Goal: Use online tool/utility: Utilize a website feature to perform a specific function

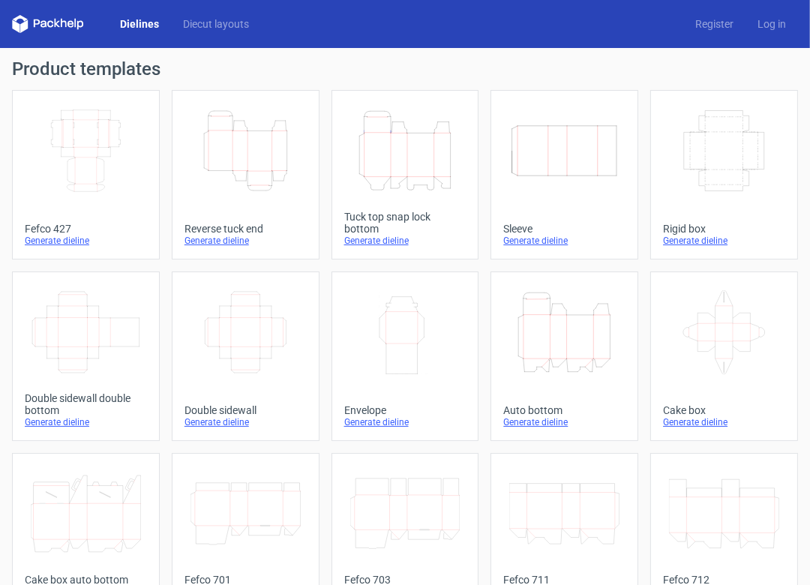
click at [364, 190] on icon "Height Depth Width" at bounding box center [405, 151] width 110 height 84
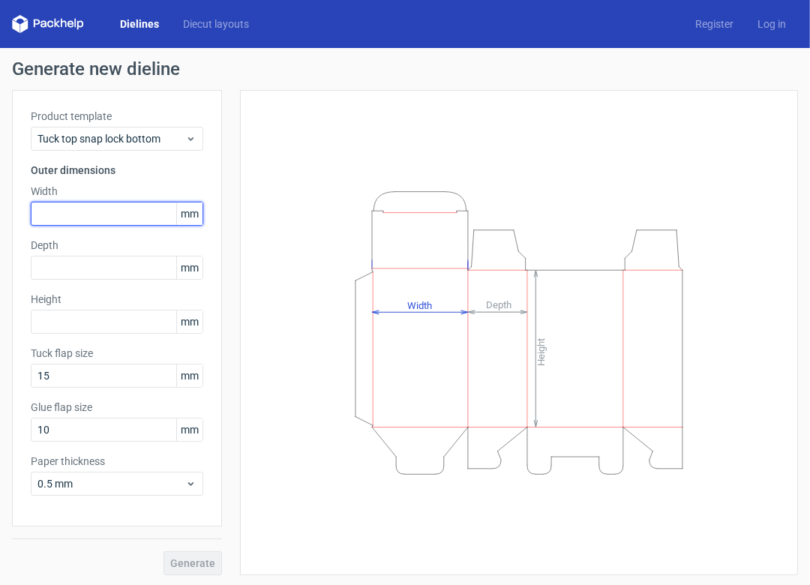
click at [109, 211] on input "text" at bounding box center [117, 214] width 172 height 24
type input "115"
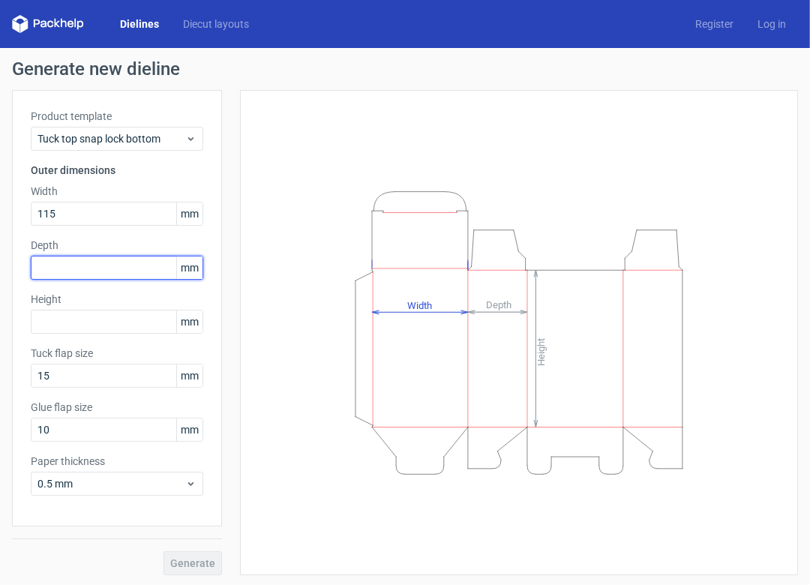
click at [101, 257] on input "text" at bounding box center [117, 268] width 172 height 24
click at [87, 335] on div "Product template Tuck top snap lock bottom Outer dimensions Width 115 mm Depth …" at bounding box center [117, 308] width 210 height 436
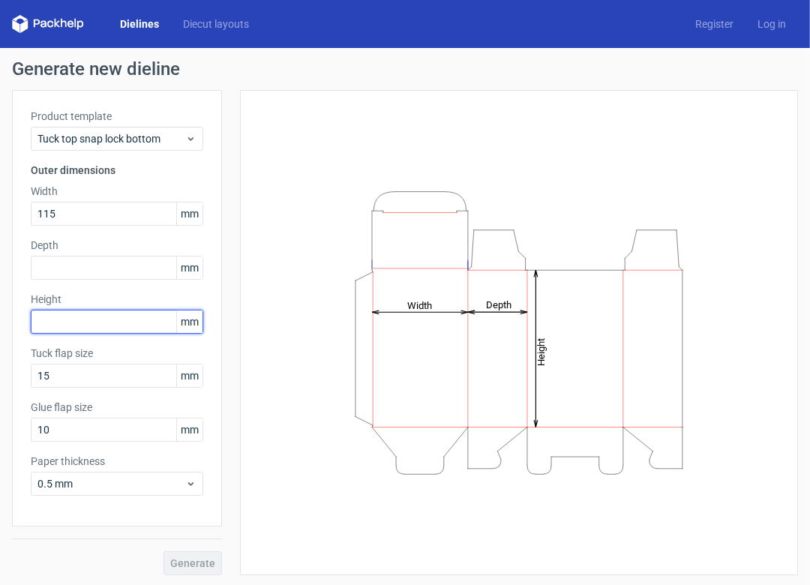
click at [86, 329] on input "text" at bounding box center [117, 322] width 172 height 24
type input "115"
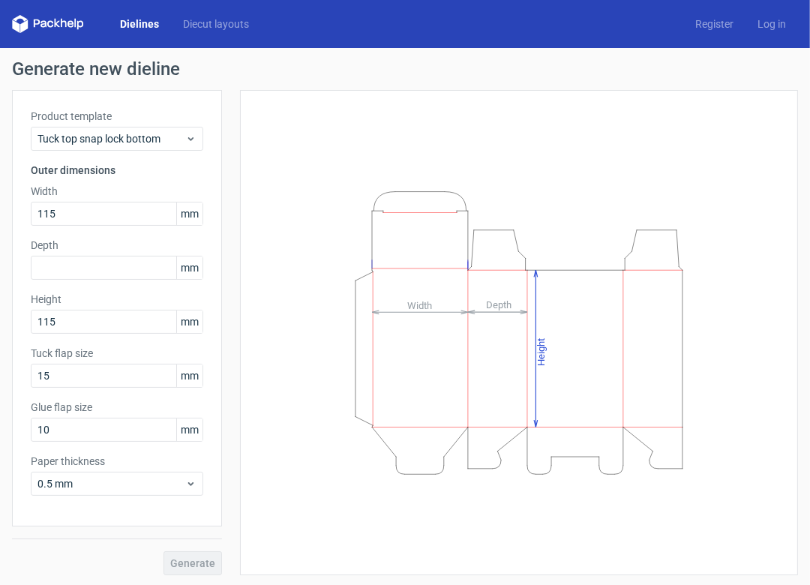
click at [89, 226] on div "Product template Tuck top snap lock bottom Outer dimensions Width 115 mm Depth …" at bounding box center [117, 308] width 210 height 436
drag, startPoint x: 89, startPoint y: 223, endPoint x: -1, endPoint y: 205, distance: 91.6
click at [0, 205] on html "Dielines Diecut layouts Register Log in Generate new dieline Product template T…" at bounding box center [405, 292] width 810 height 585
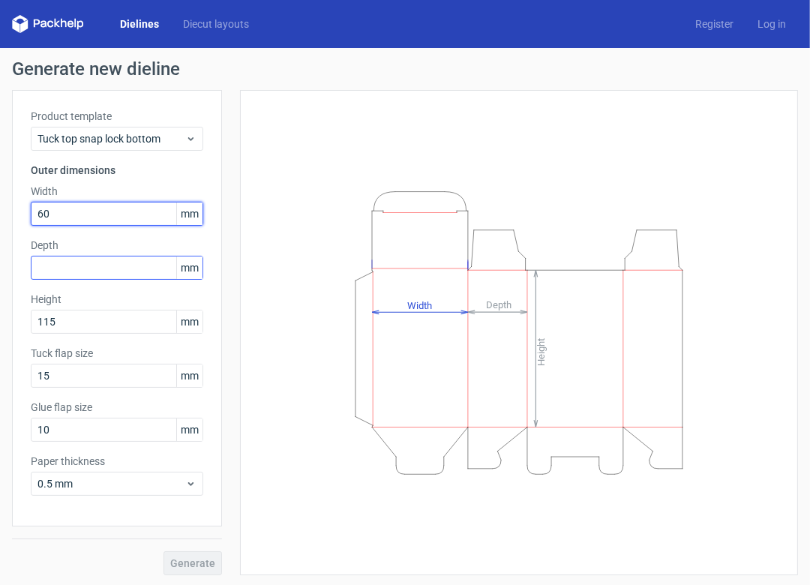
type input "60"
click at [43, 266] on input "text" at bounding box center [117, 268] width 172 height 24
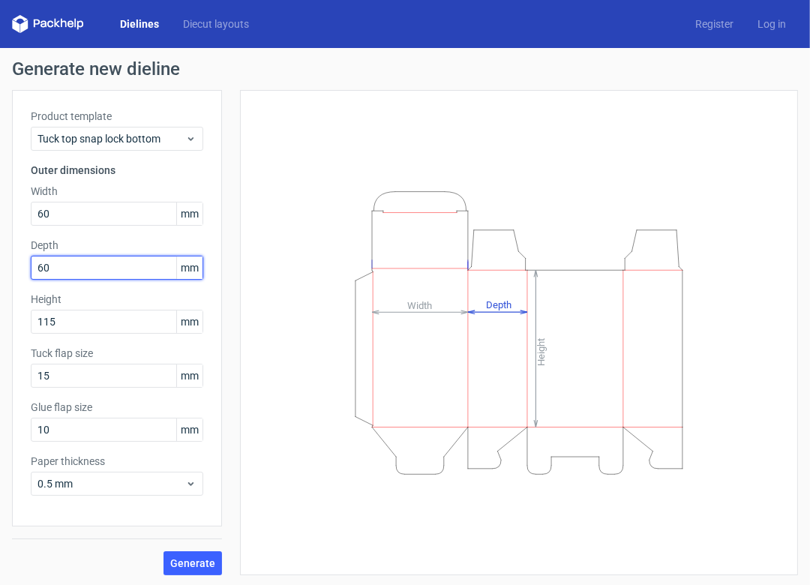
type input "60"
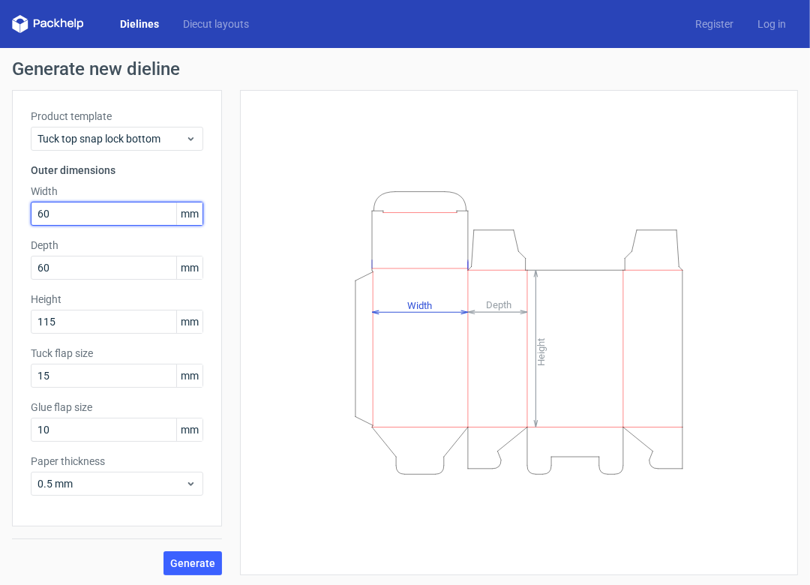
click at [59, 219] on input "60" at bounding box center [117, 214] width 172 height 24
type input "65"
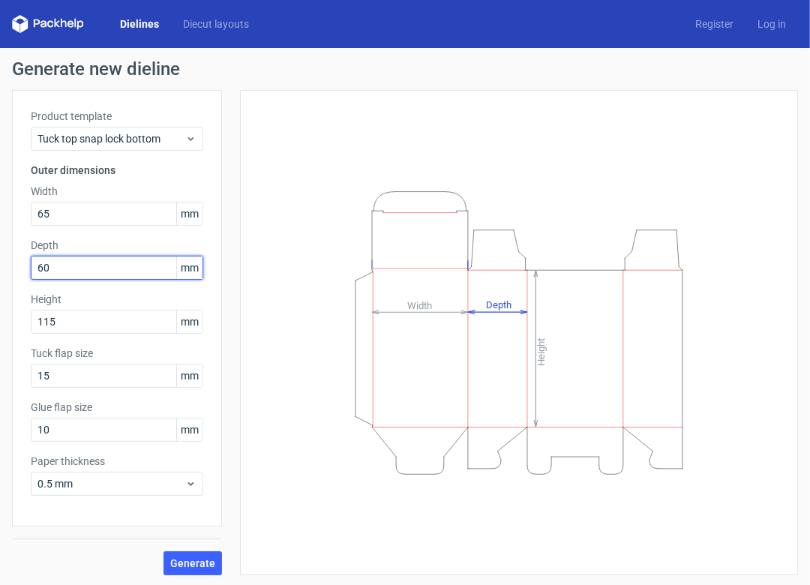
click at [66, 261] on input "60" at bounding box center [117, 268] width 172 height 24
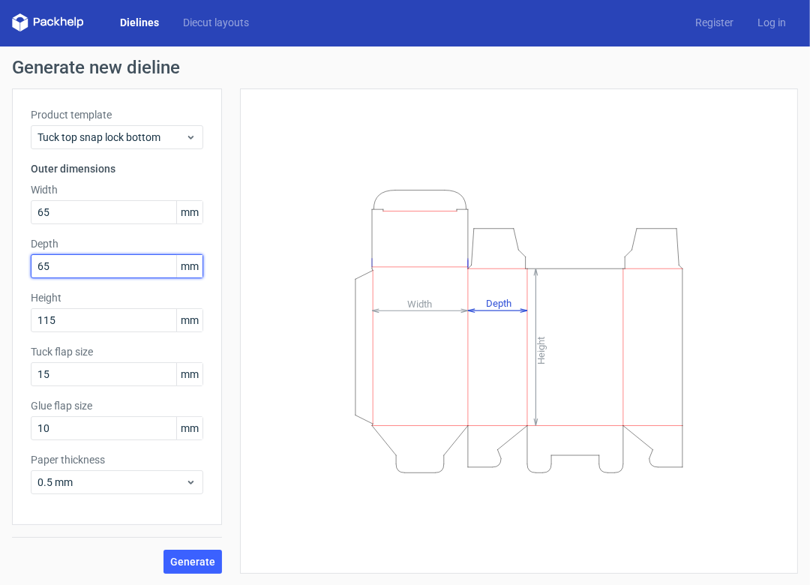
type input "65"
click at [259, 328] on div "Height Depth Width" at bounding box center [519, 331] width 520 height 448
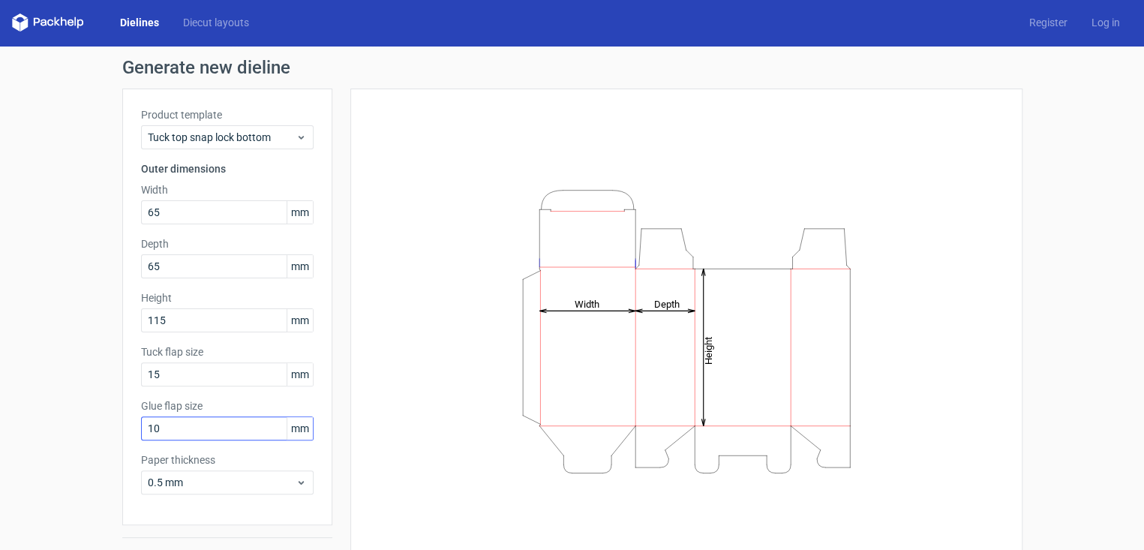
scroll to position [37, 0]
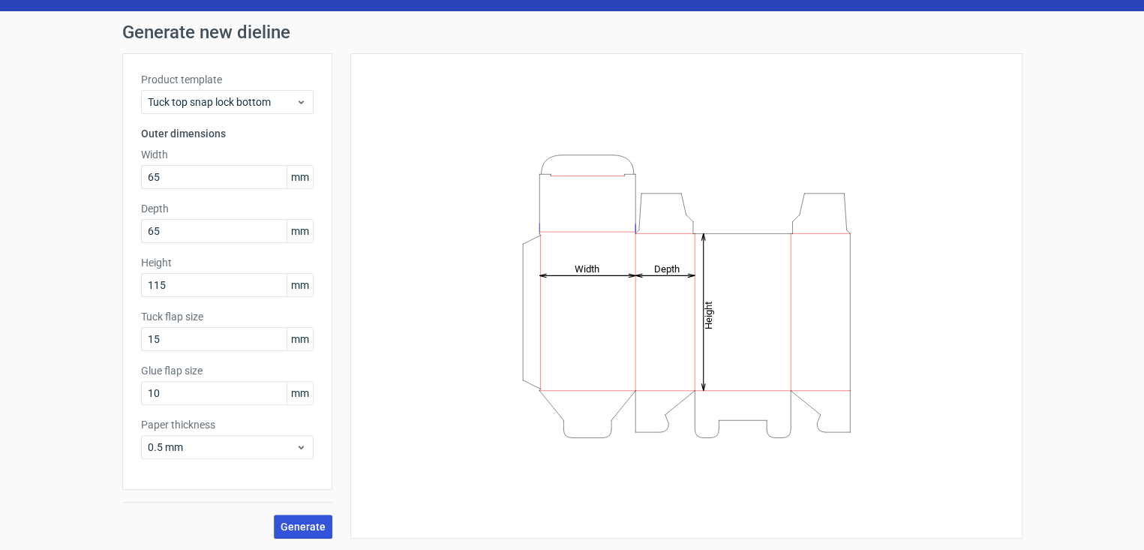
click at [295, 522] on span "Generate" at bounding box center [302, 526] width 45 height 10
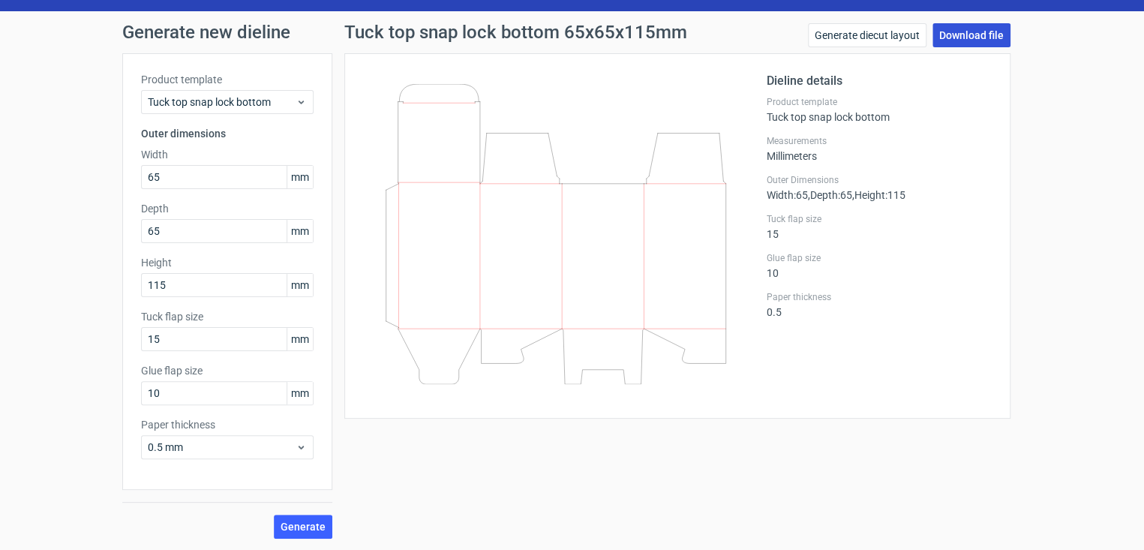
click at [809, 39] on link "Download file" at bounding box center [971, 35] width 78 height 24
click at [809, 26] on link "Download file" at bounding box center [971, 35] width 78 height 24
click at [809, 29] on link "Generate diecut layout" at bounding box center [867, 35] width 118 height 24
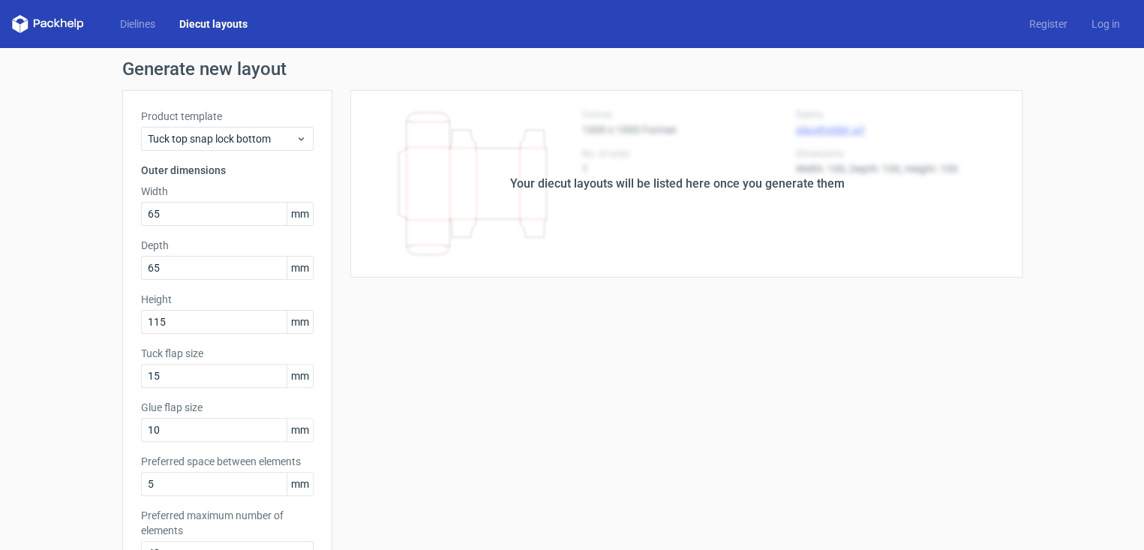
click at [809, 31] on div "Dielines Diecut layouts Register Log in" at bounding box center [572, 24] width 1144 height 48
click at [809, 26] on link "Log in" at bounding box center [1105, 23] width 52 height 15
click at [809, 19] on link "Register" at bounding box center [1048, 23] width 62 height 15
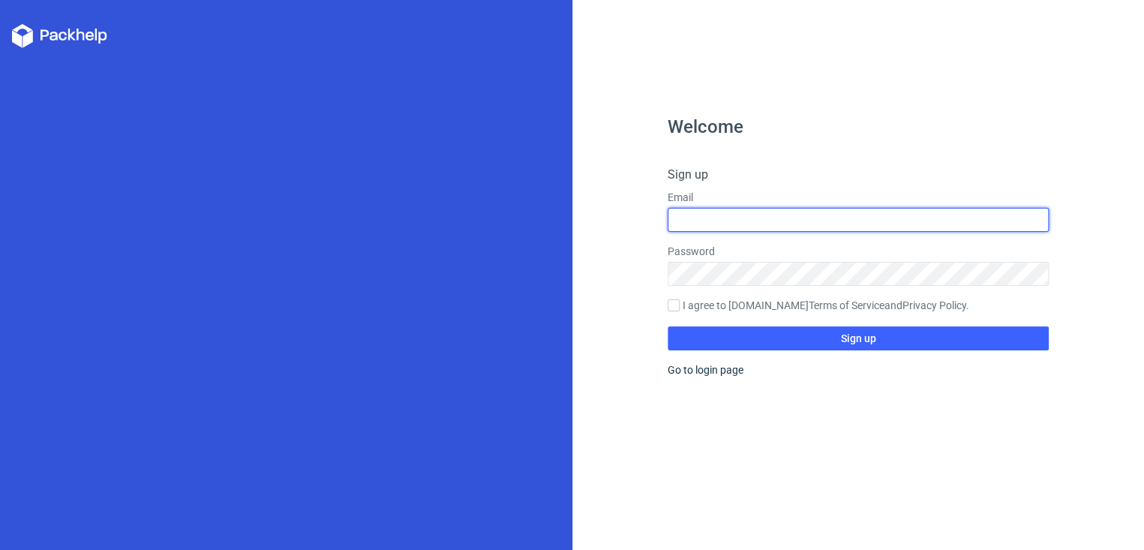
click at [672, 220] on input "text" at bounding box center [857, 220] width 381 height 24
click at [709, 222] on input "[PERSON_NAME].prinzessin" at bounding box center [857, 220] width 381 height 24
type input "deleonprinzessin"
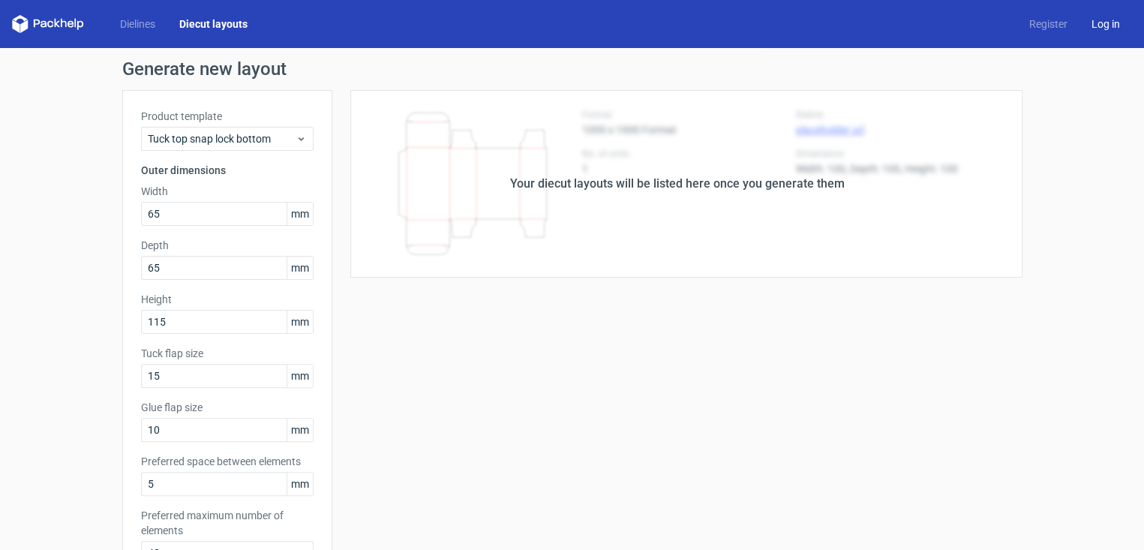
click at [809, 18] on link "Log in" at bounding box center [1105, 23] width 52 height 15
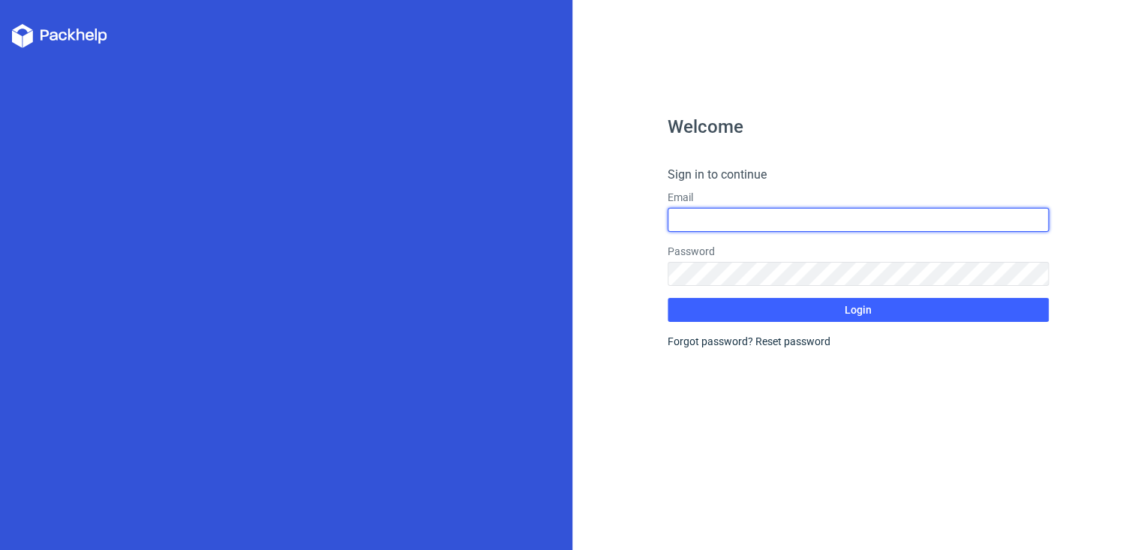
click at [757, 221] on input "text" at bounding box center [857, 220] width 381 height 24
type input "[EMAIL_ADDRESS][DOMAIN_NAME]"
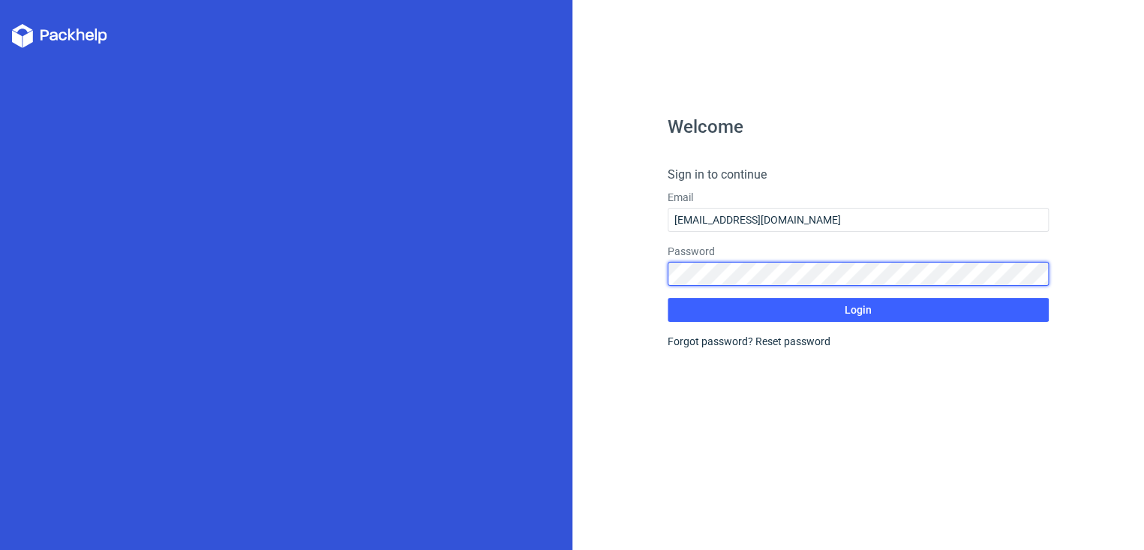
click at [667, 298] on button "Login" at bounding box center [857, 310] width 381 height 24
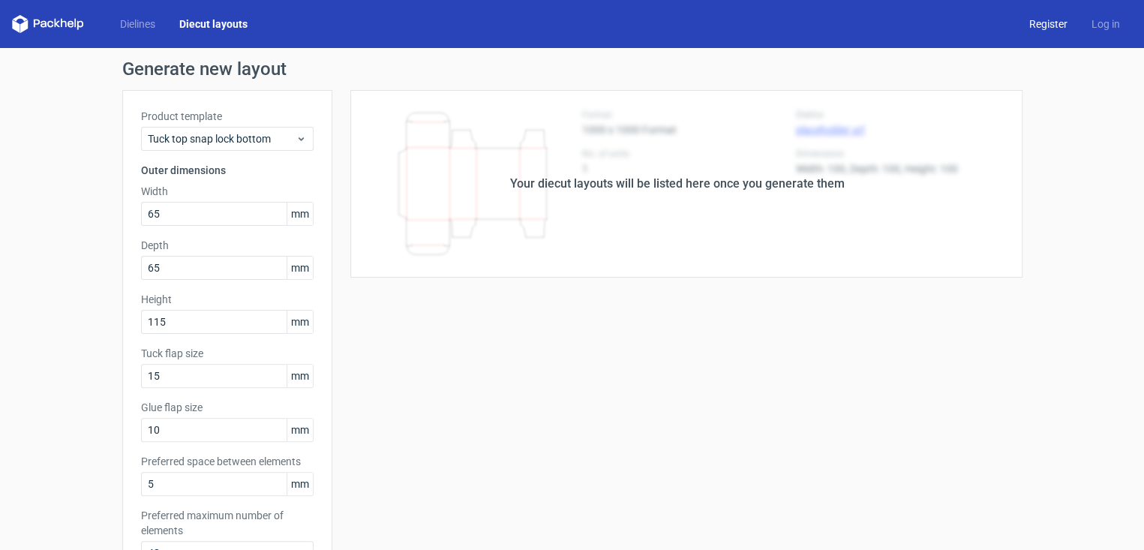
click at [809, 28] on link "Register" at bounding box center [1048, 23] width 62 height 15
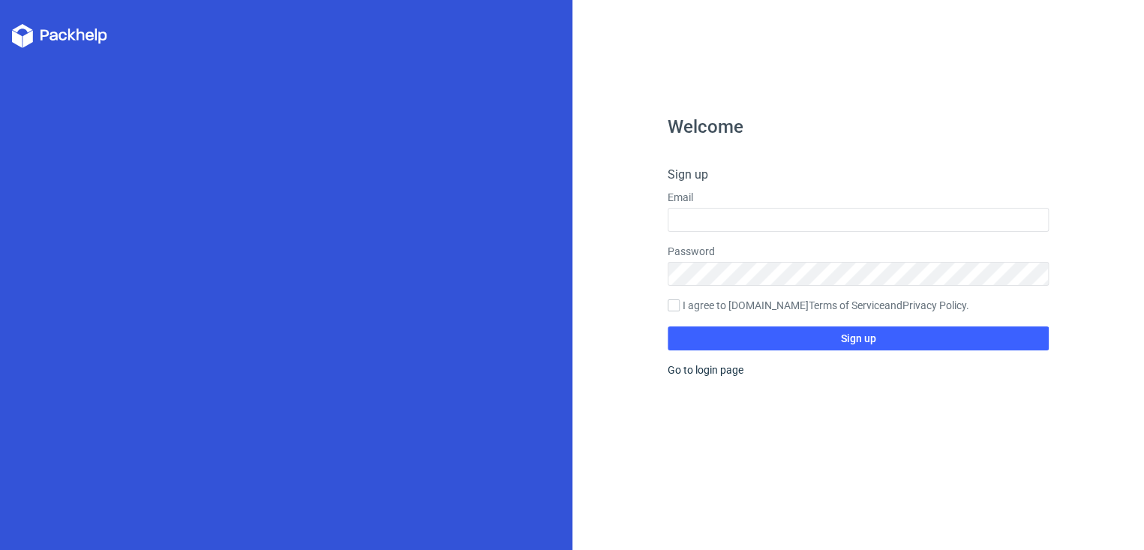
click at [782, 232] on form "Sign up Email Password I agree to [DOMAIN_NAME] Terms of Service and Privacy Po…" at bounding box center [857, 258] width 381 height 184
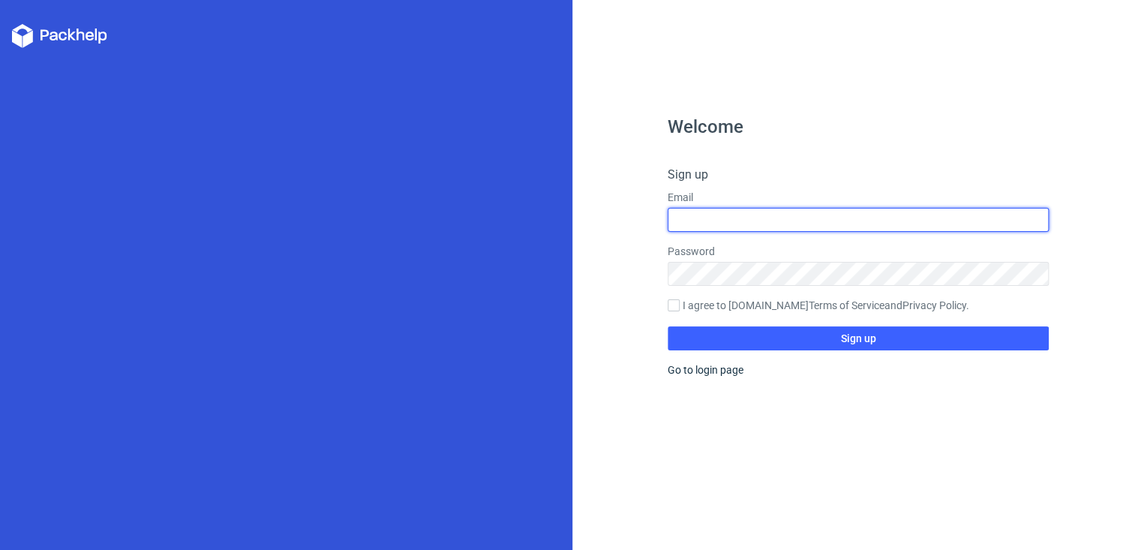
click at [775, 220] on input "text" at bounding box center [857, 220] width 381 height 24
type input "[EMAIL_ADDRESS][DOMAIN_NAME]"
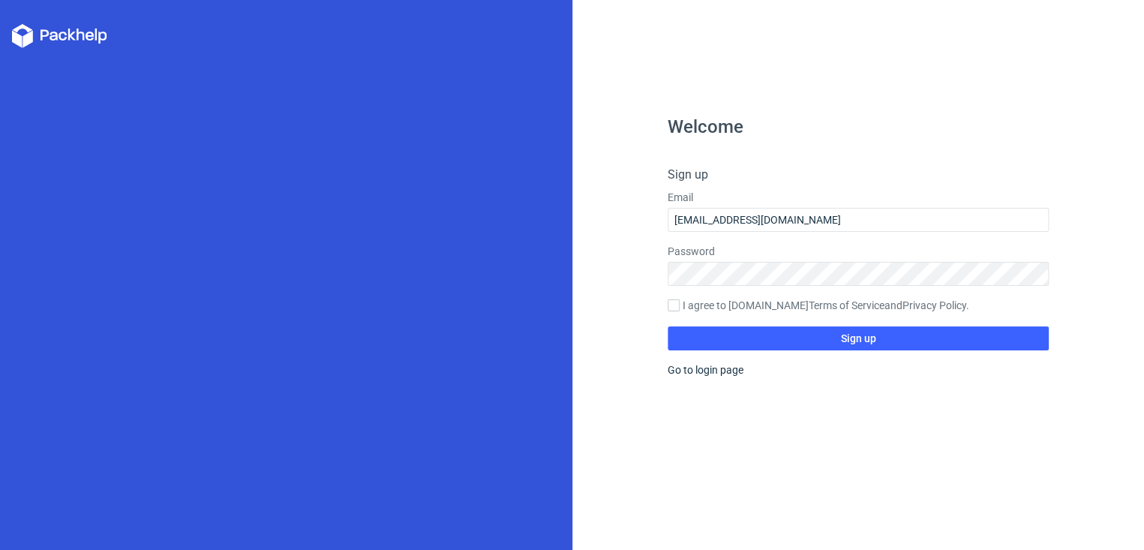
click at [645, 315] on div "Welcome Sign up Email [EMAIL_ADDRESS][DOMAIN_NAME] Password I agree to [DOMAIN_…" at bounding box center [858, 275] width 572 height 550
click at [676, 305] on input "I agree to [DOMAIN_NAME] Terms of Service and Privacy Policy ." at bounding box center [673, 305] width 12 height 12
checkbox input "true"
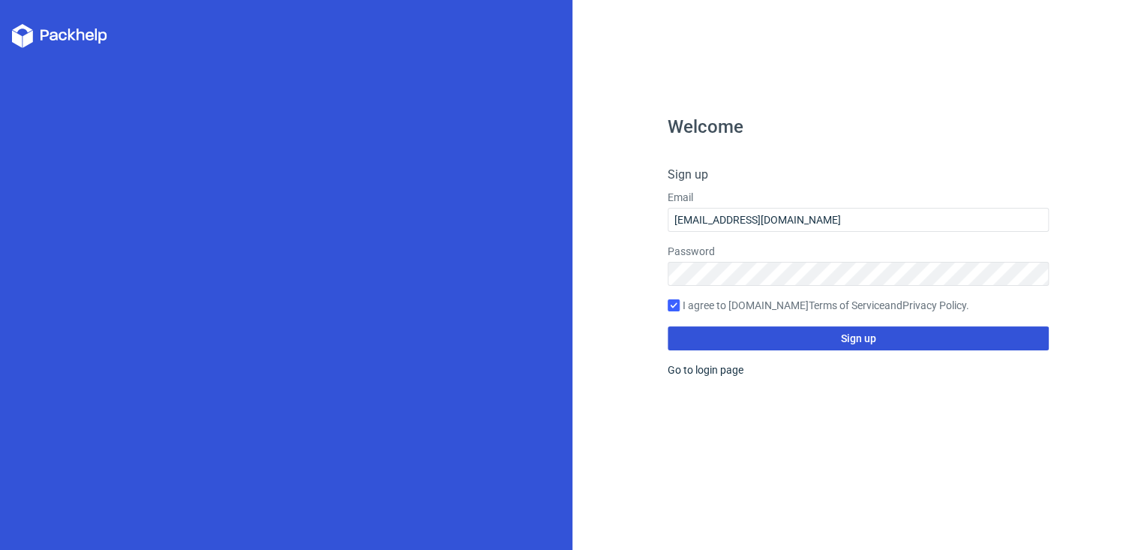
click at [720, 343] on button "Sign up" at bounding box center [857, 338] width 381 height 24
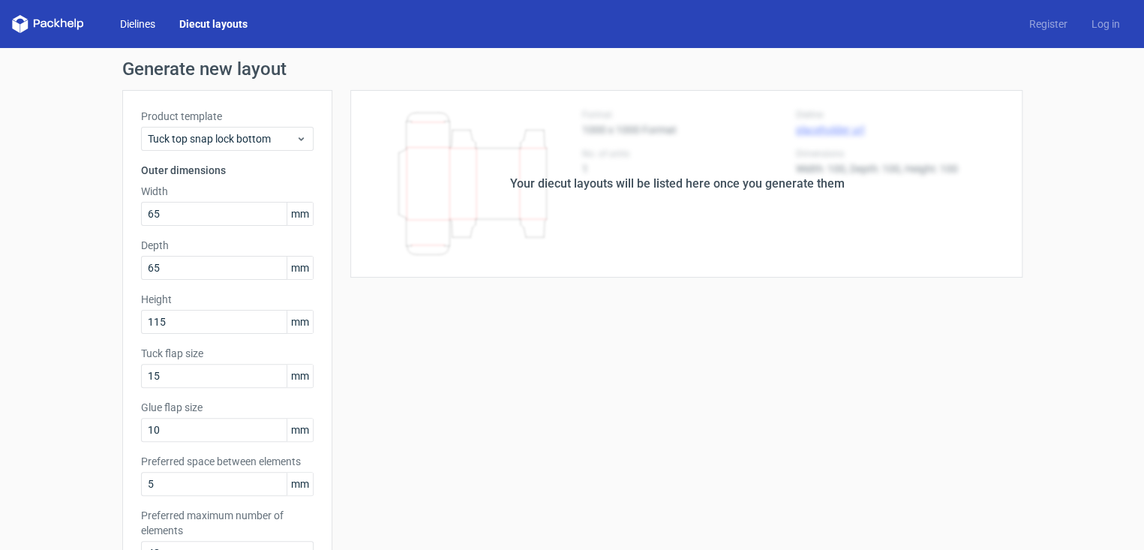
click at [132, 23] on link "Dielines" at bounding box center [137, 23] width 59 height 15
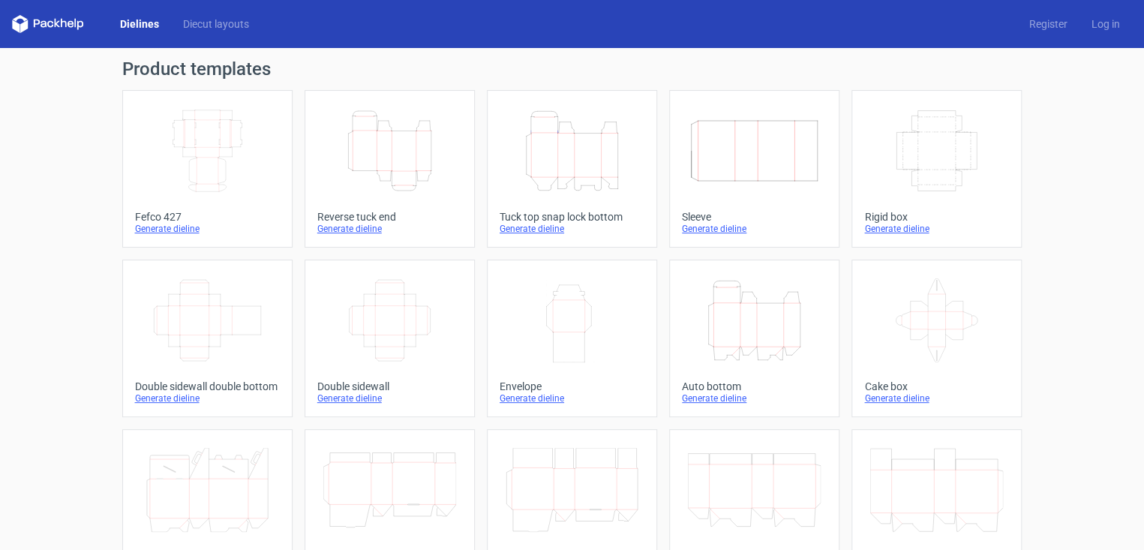
click at [524, 223] on div "Generate dieline" at bounding box center [571, 229] width 145 height 12
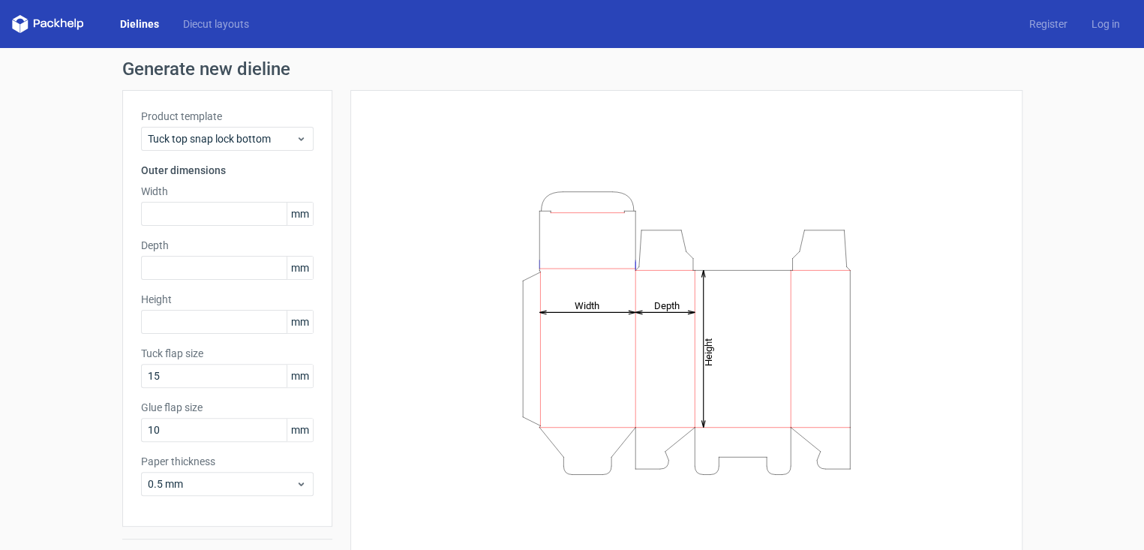
click at [157, 226] on div "Product template Tuck top snap lock bottom Outer dimensions Width mm Depth mm H…" at bounding box center [227, 308] width 210 height 436
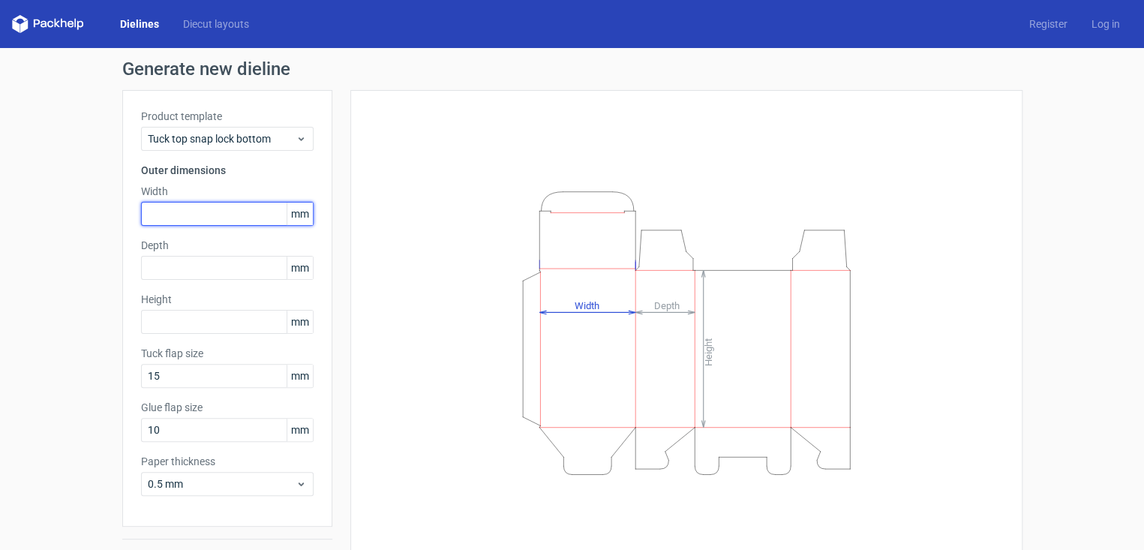
click at [155, 219] on input "text" at bounding box center [227, 214] width 172 height 24
type input "65"
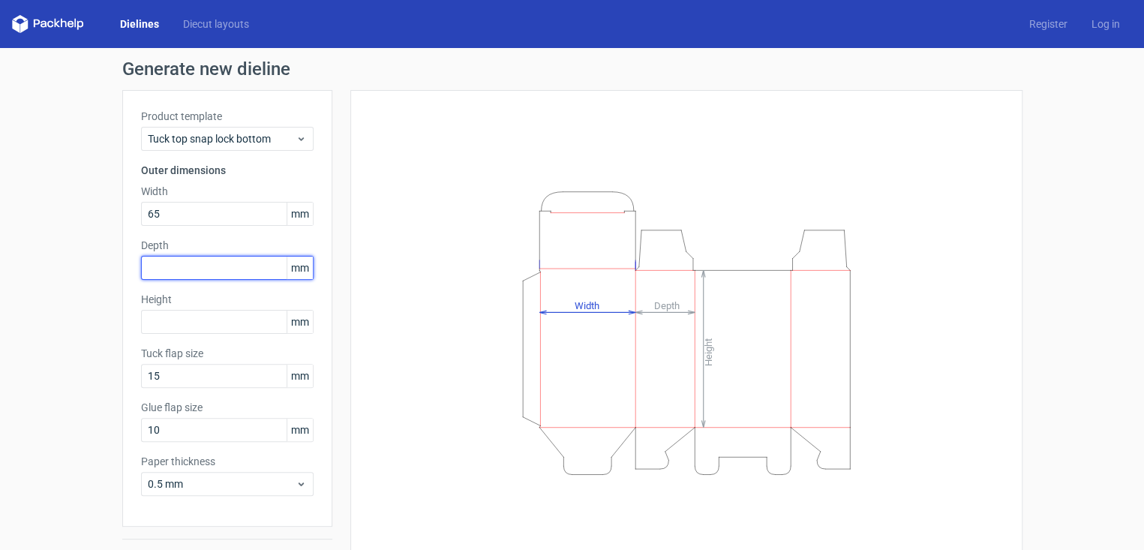
click at [160, 272] on input "text" at bounding box center [227, 268] width 172 height 24
type input "65"
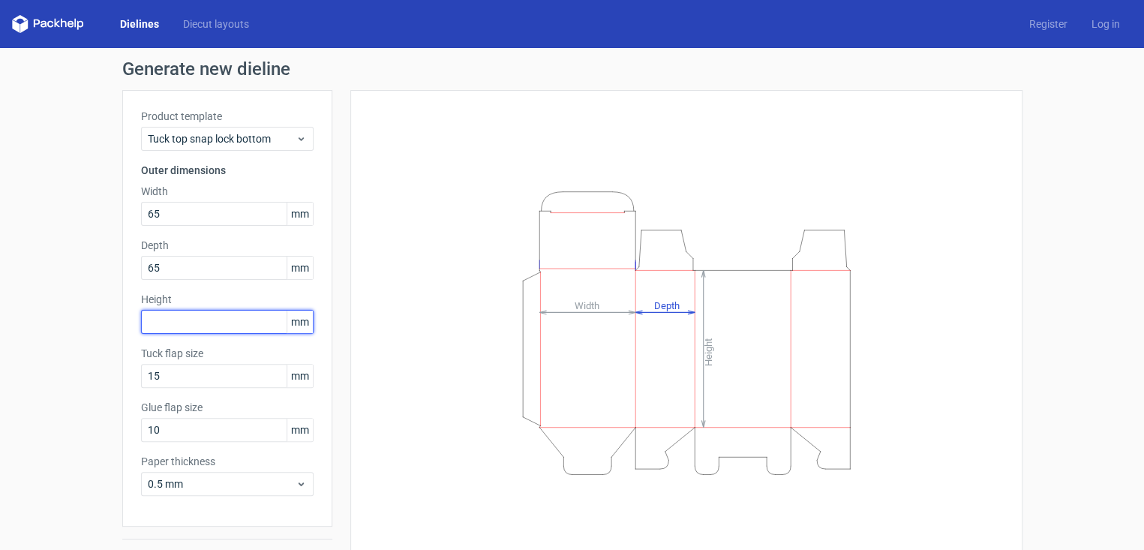
click at [172, 320] on input "text" at bounding box center [227, 322] width 172 height 24
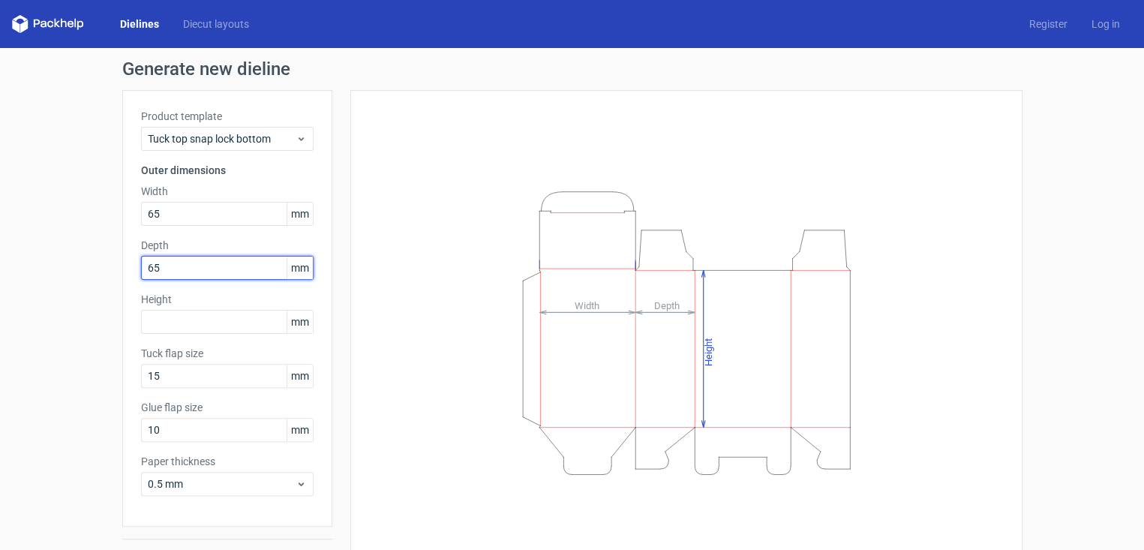
click at [157, 256] on input "65" at bounding box center [227, 268] width 172 height 24
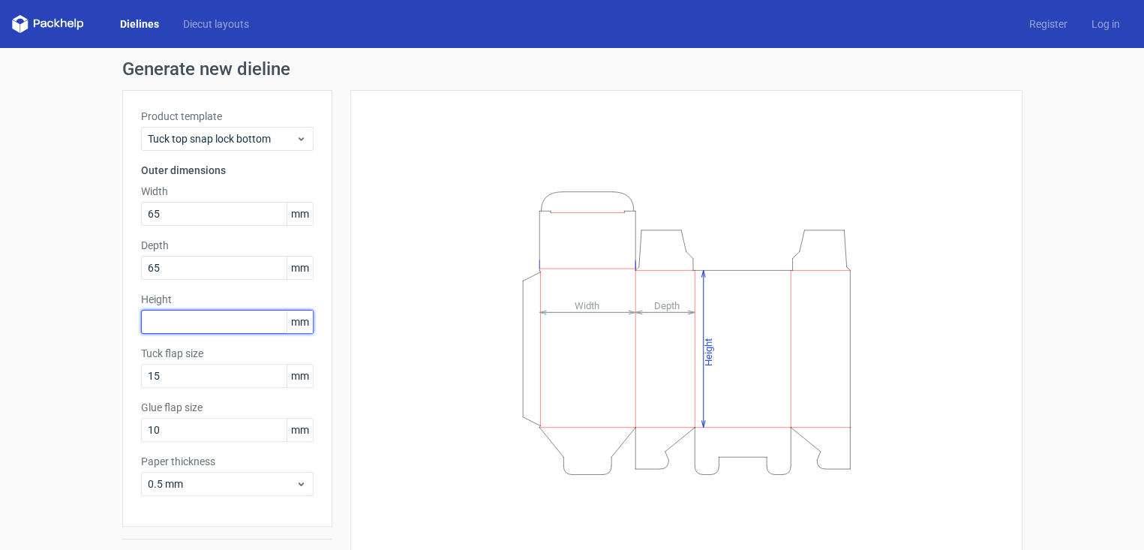
click at [163, 322] on input "text" at bounding box center [227, 322] width 172 height 24
type input "115"
click at [417, 297] on div "Height Depth Width" at bounding box center [686, 333] width 634 height 448
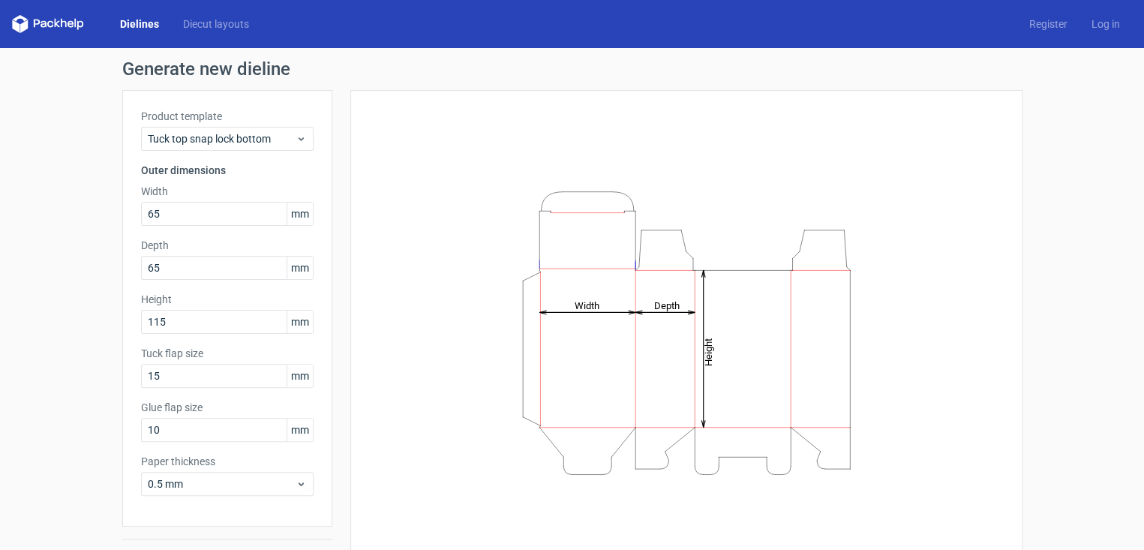
scroll to position [37, 0]
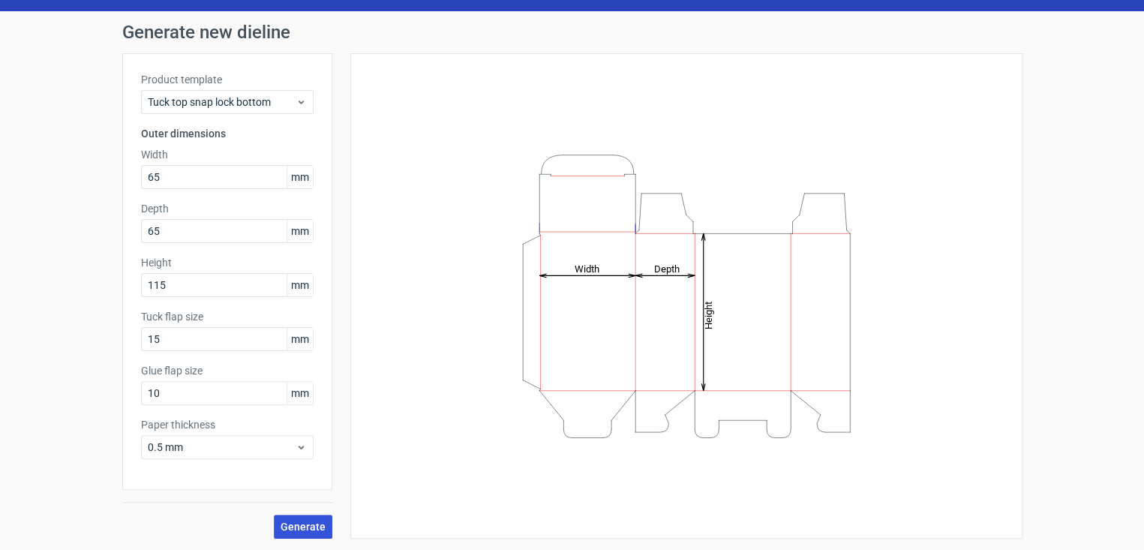
click at [293, 514] on button "Generate" at bounding box center [303, 526] width 58 height 24
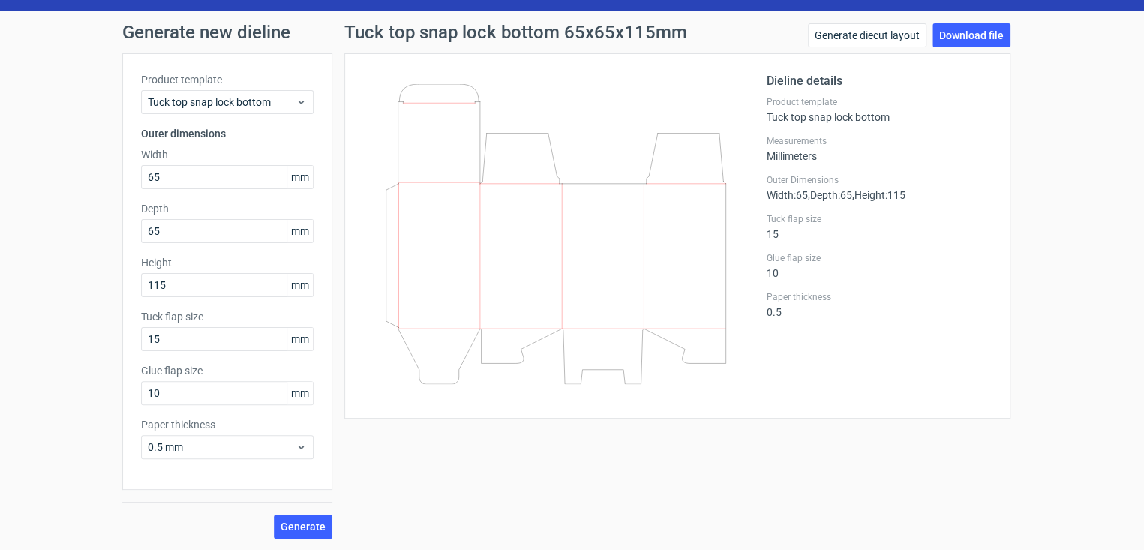
drag, startPoint x: 301, startPoint y: 288, endPoint x: 328, endPoint y: 292, distance: 28.0
click at [301, 288] on span "mm" at bounding box center [299, 285] width 26 height 22
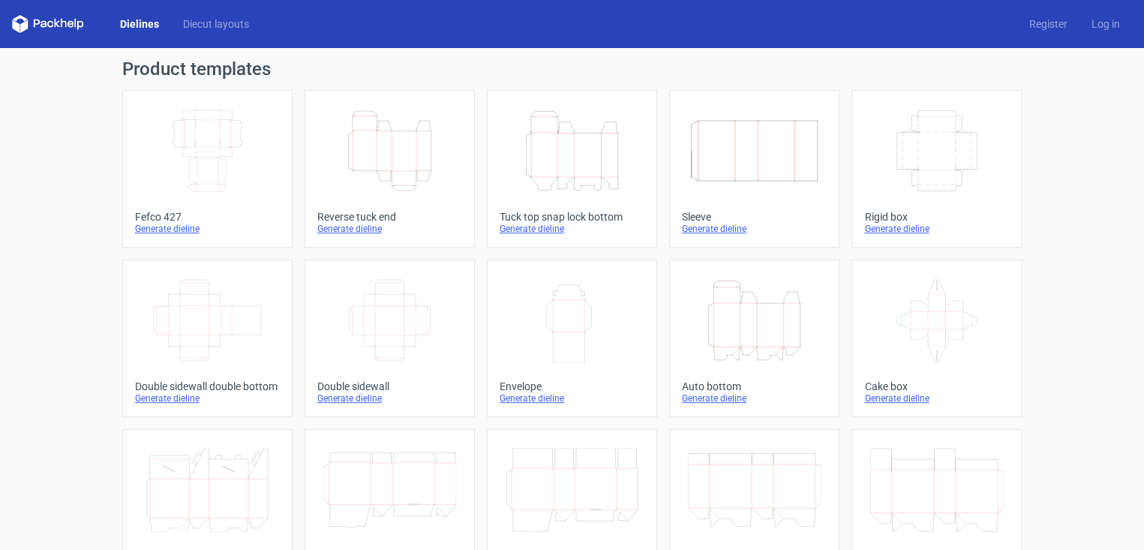
click at [535, 204] on link "Height Depth Width Tuck top snap lock bottom Generate dieline" at bounding box center [572, 168] width 170 height 157
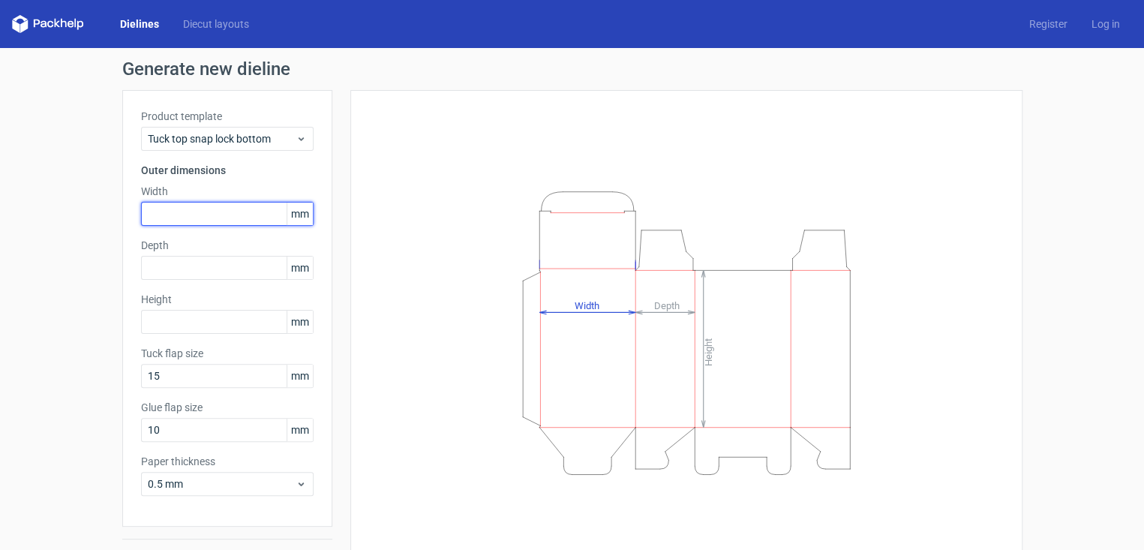
click at [254, 208] on input "text" at bounding box center [227, 214] width 172 height 24
type input "60"
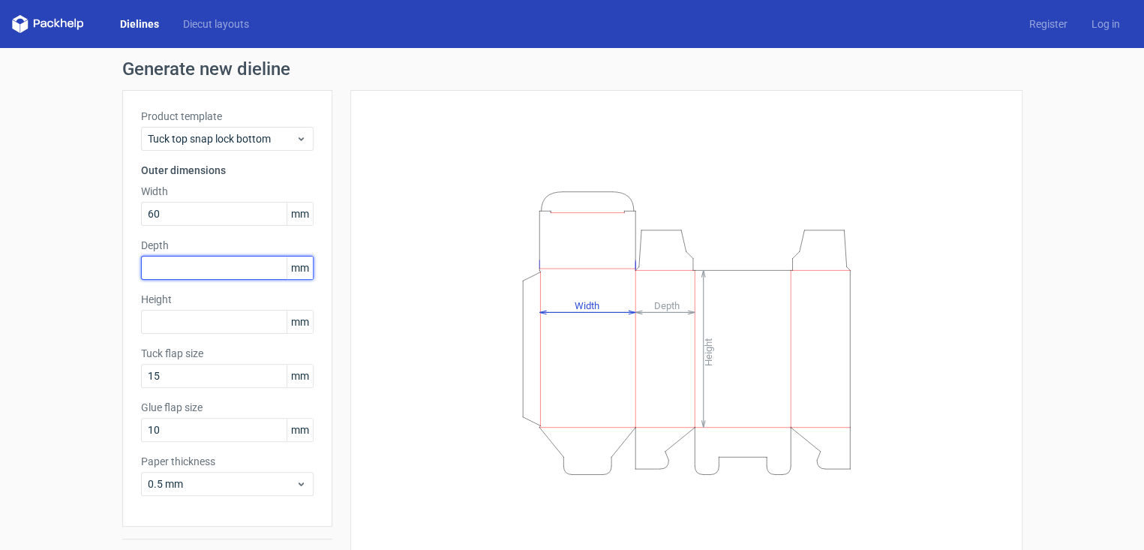
click at [221, 272] on input "text" at bounding box center [227, 268] width 172 height 24
type input "60"
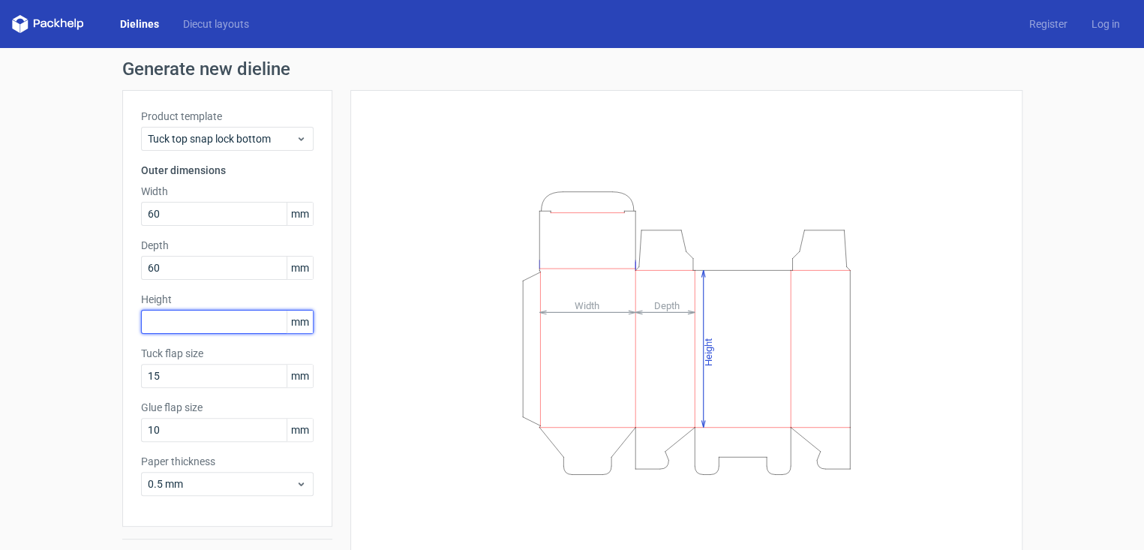
click at [198, 313] on input "text" at bounding box center [227, 322] width 172 height 24
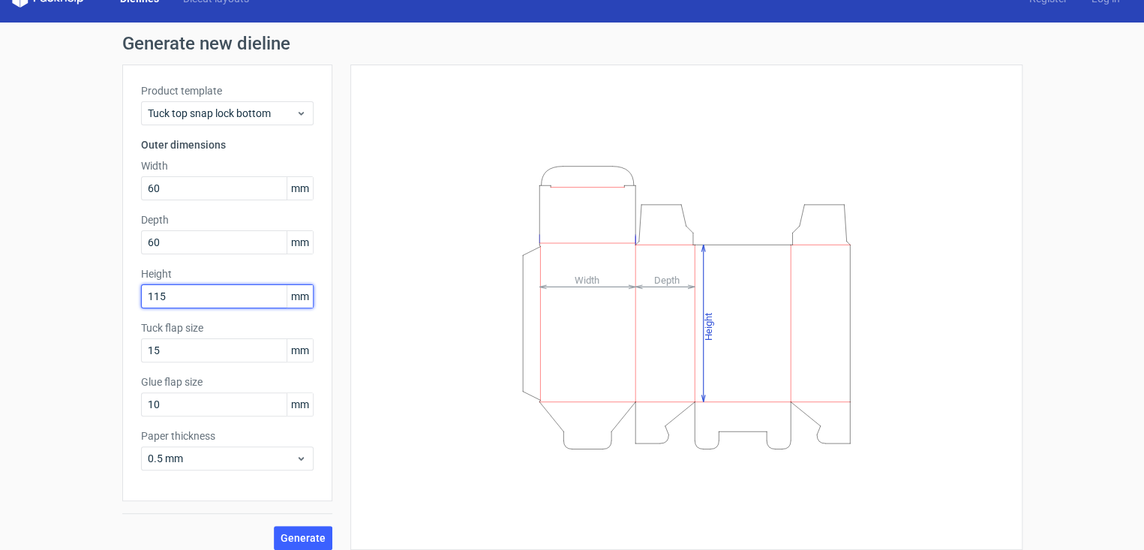
scroll to position [37, 0]
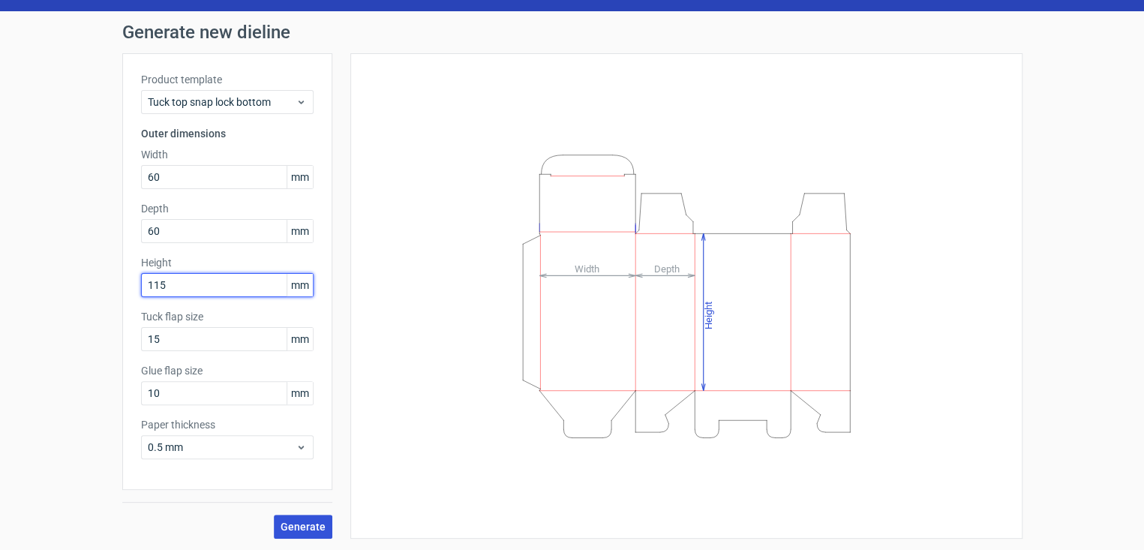
type input "115"
click at [286, 524] on span "Generate" at bounding box center [302, 526] width 45 height 10
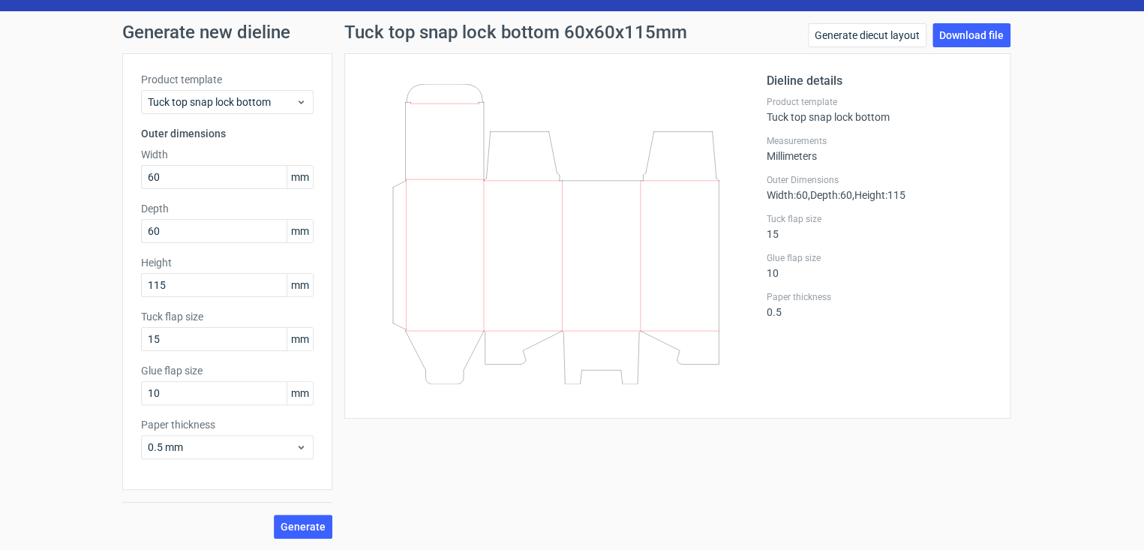
click at [704, 457] on div "Tuck top snap lock bottom 60x60x115mm Generate diecut layout Download file Diel…" at bounding box center [677, 280] width 690 height 515
click at [235, 182] on input "60" at bounding box center [227, 177] width 172 height 24
click at [235, 182] on input "65" at bounding box center [227, 177] width 172 height 24
type input "6"
type input "55"
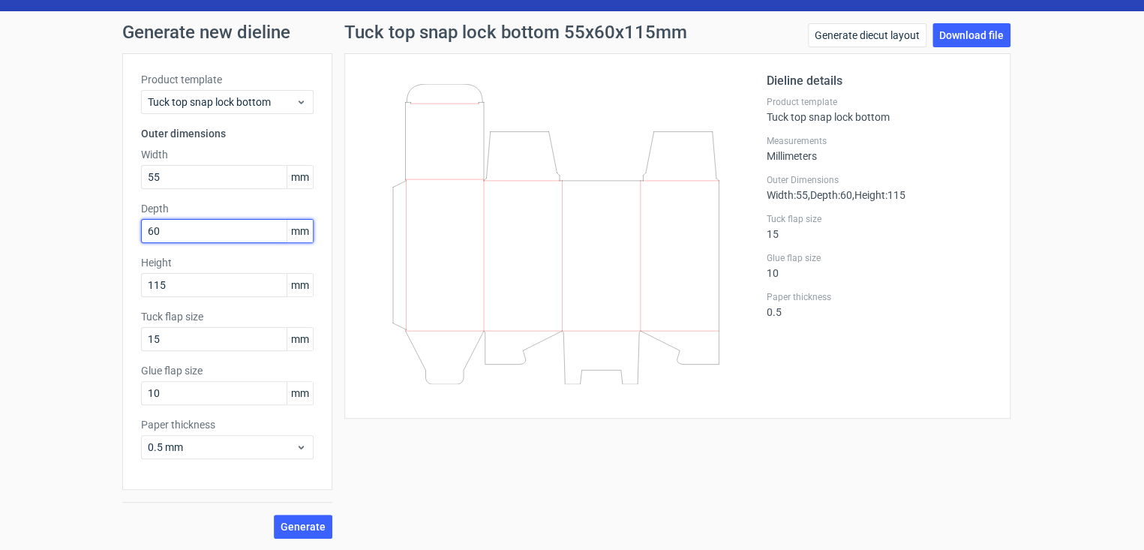
click at [188, 225] on input "60" at bounding box center [227, 231] width 172 height 24
type input "6"
type input "55"
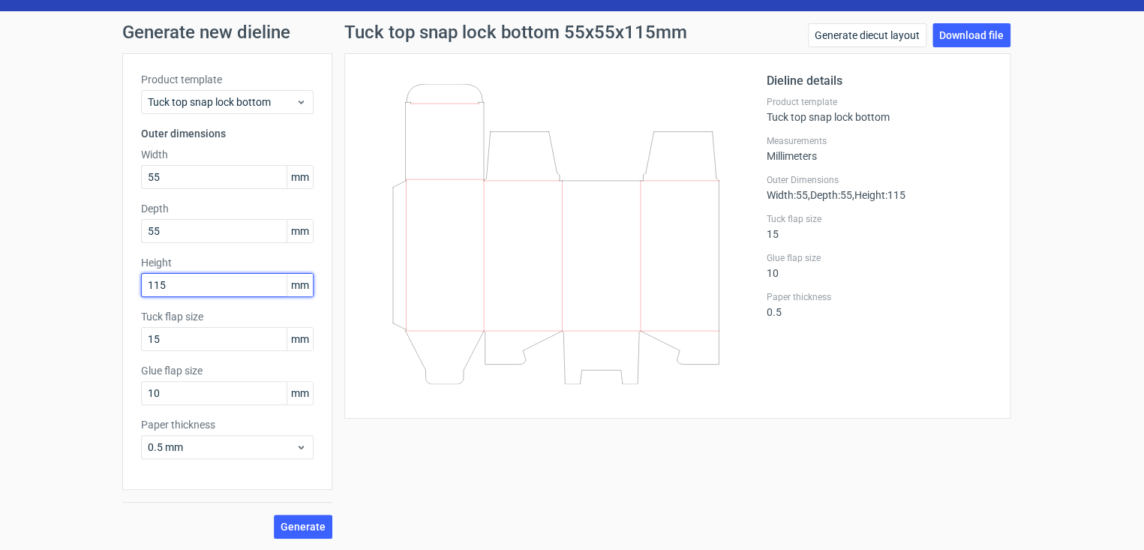
click at [176, 274] on input "115" at bounding box center [227, 285] width 172 height 24
type input "110"
click at [274, 514] on button "Generate" at bounding box center [303, 526] width 58 height 24
click at [294, 522] on span "Generate" at bounding box center [302, 526] width 45 height 10
